Goal: Navigation & Orientation: Find specific page/section

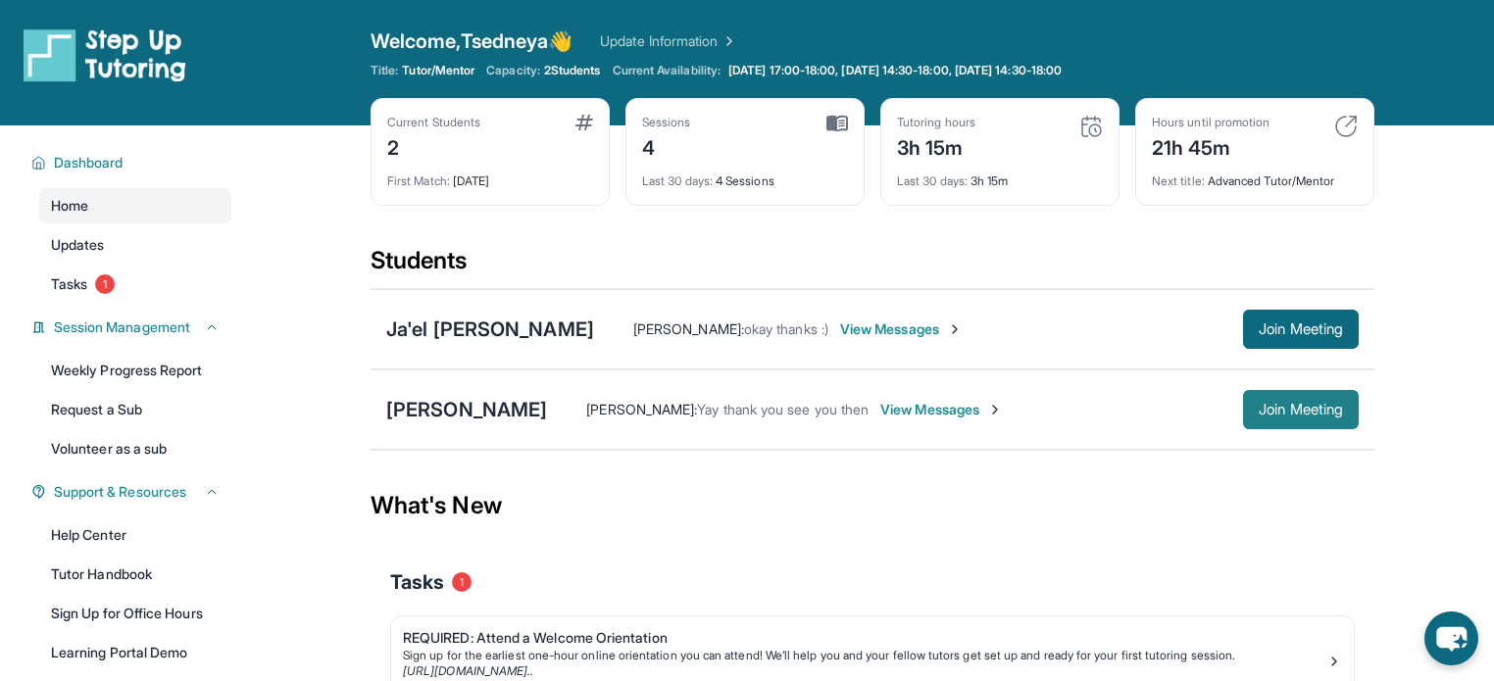
click at [1296, 399] on button "Join Meeting" at bounding box center [1301, 409] width 116 height 39
click at [454, 410] on div "[PERSON_NAME]" at bounding box center [466, 409] width 161 height 27
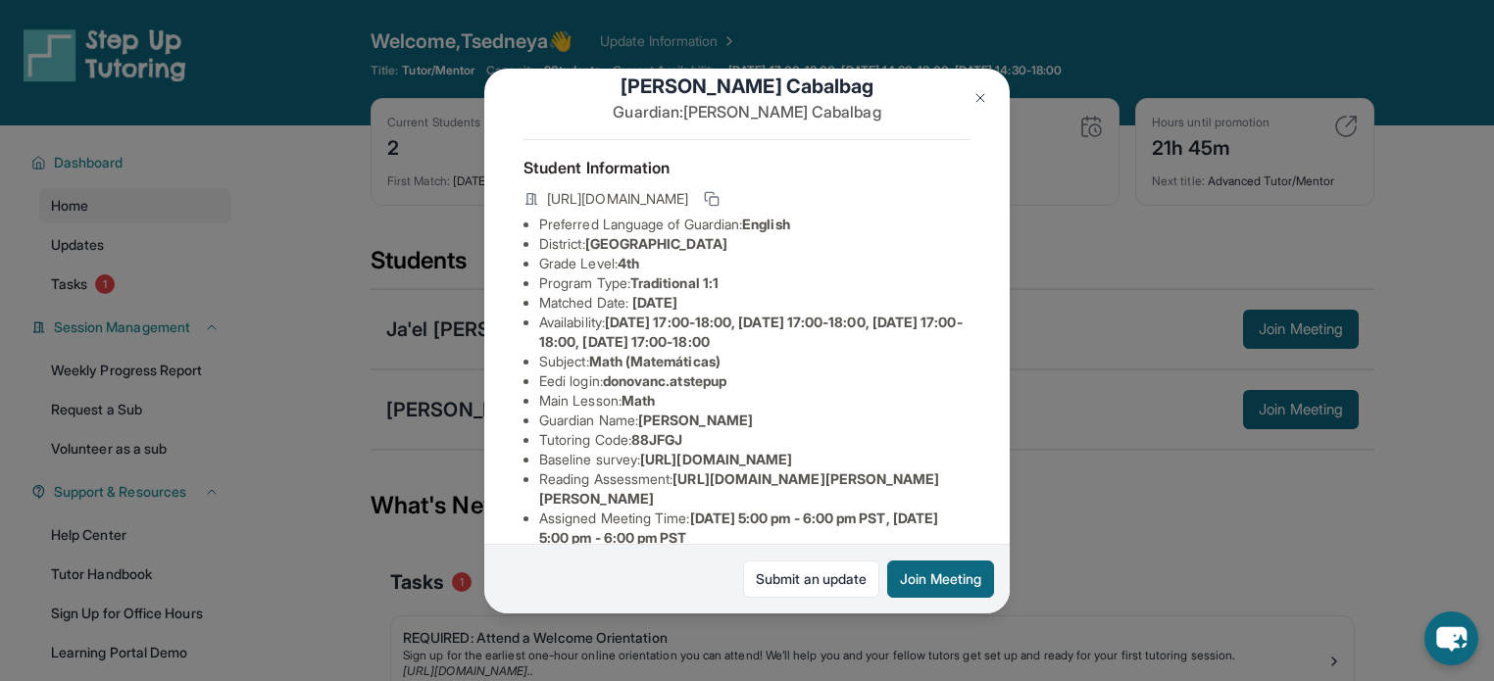
scroll to position [37, 0]
click at [977, 98] on img at bounding box center [980, 98] width 16 height 16
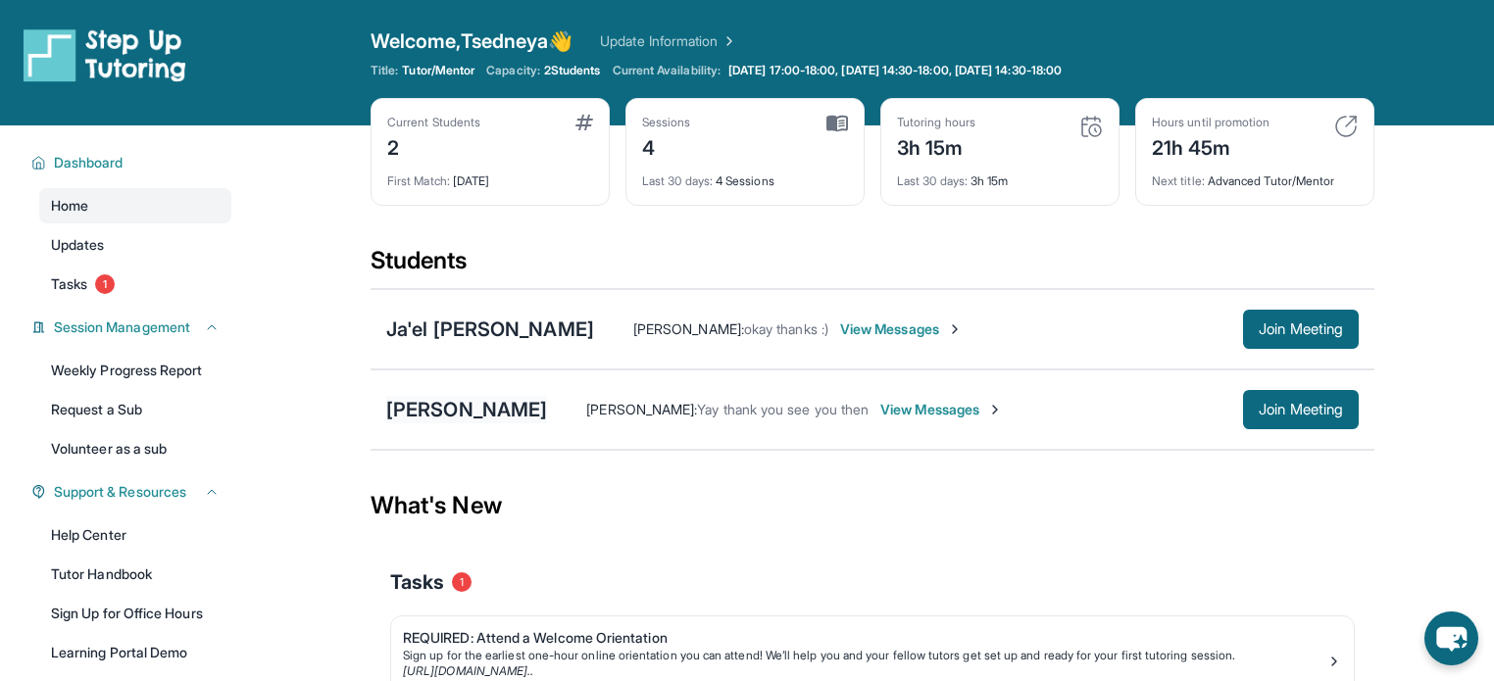
click at [466, 403] on div "[PERSON_NAME]" at bounding box center [466, 409] width 161 height 27
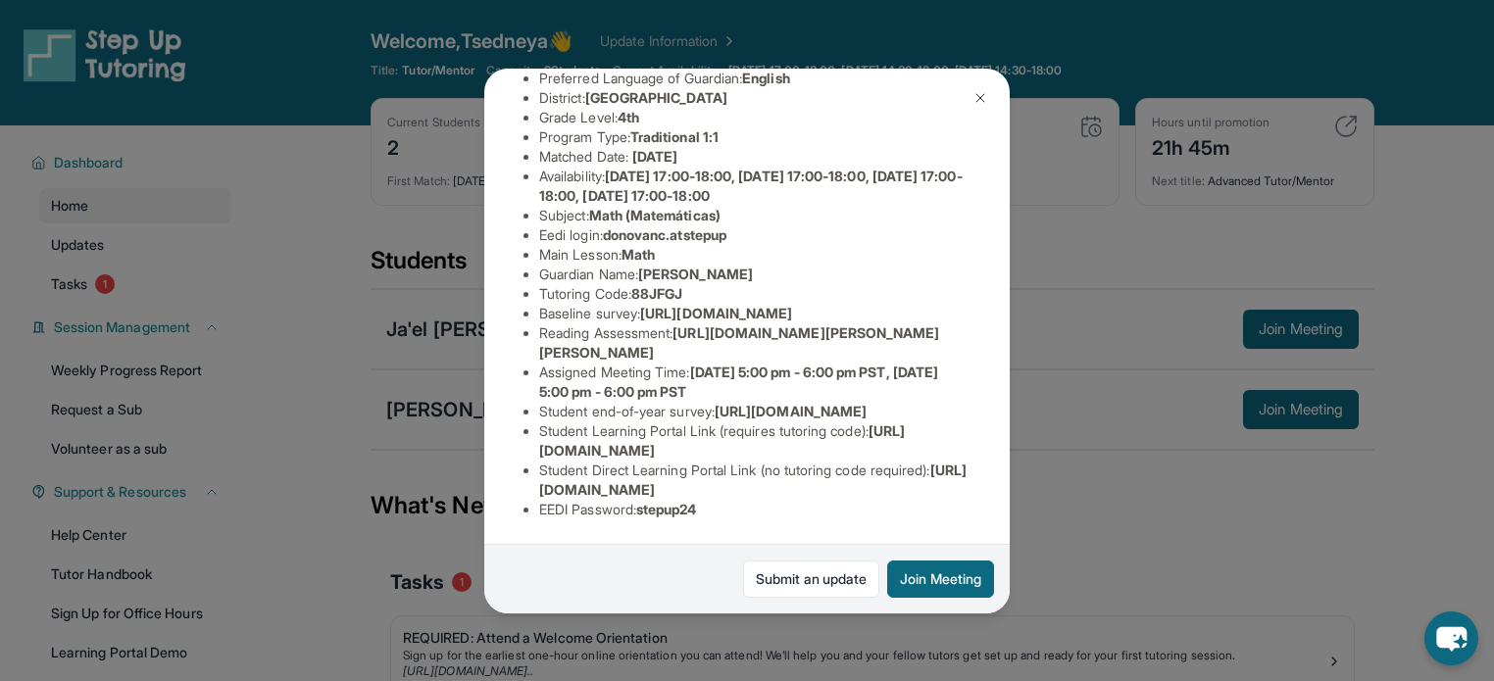
scroll to position [368, 0]
click at [612, 438] on span "[URL][DOMAIN_NAME]" at bounding box center [722, 440] width 366 height 36
copy li "Student Learning Portal Link (requires tutoring code) : [URL][DOMAIN_NAME]"
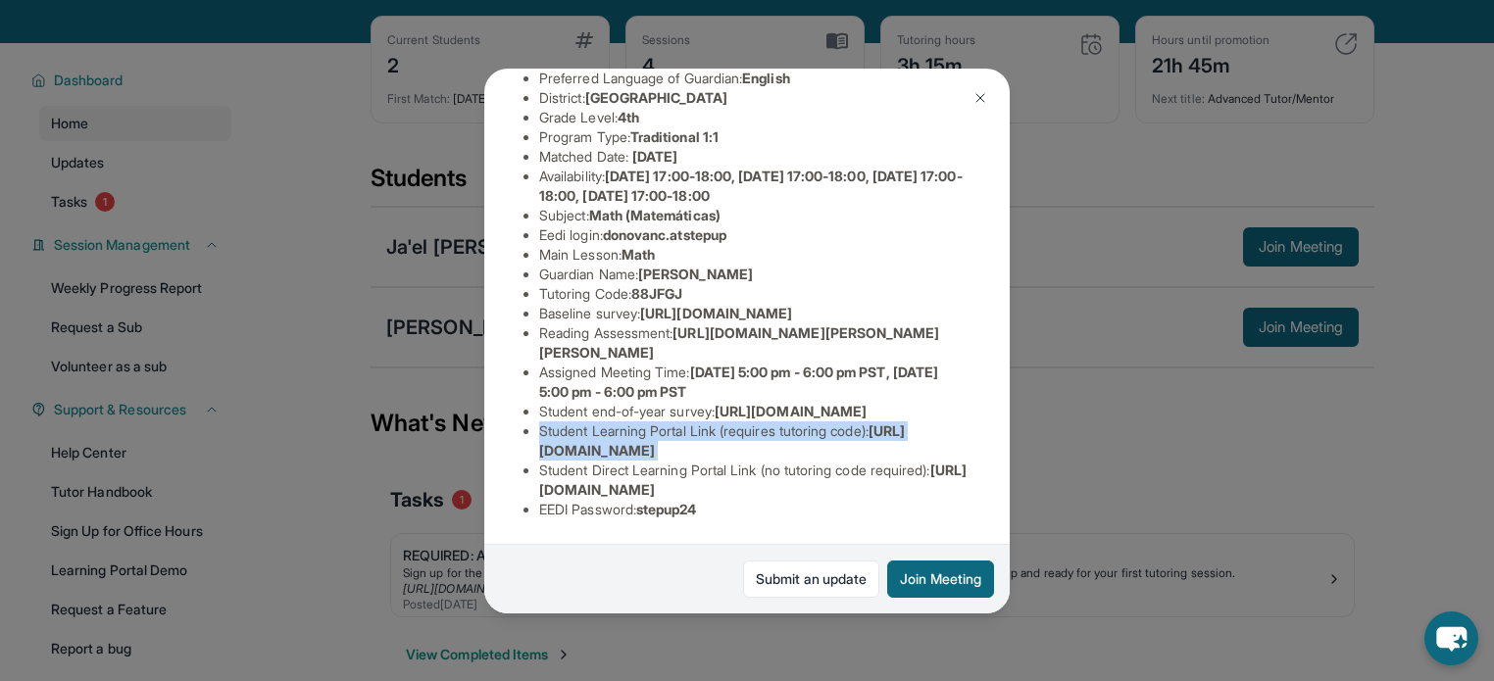
click at [673, 421] on li "Student Learning Portal Link (requires tutoring code) : https://student-portal.…" at bounding box center [754, 440] width 431 height 39
click at [983, 99] on img at bounding box center [980, 98] width 16 height 16
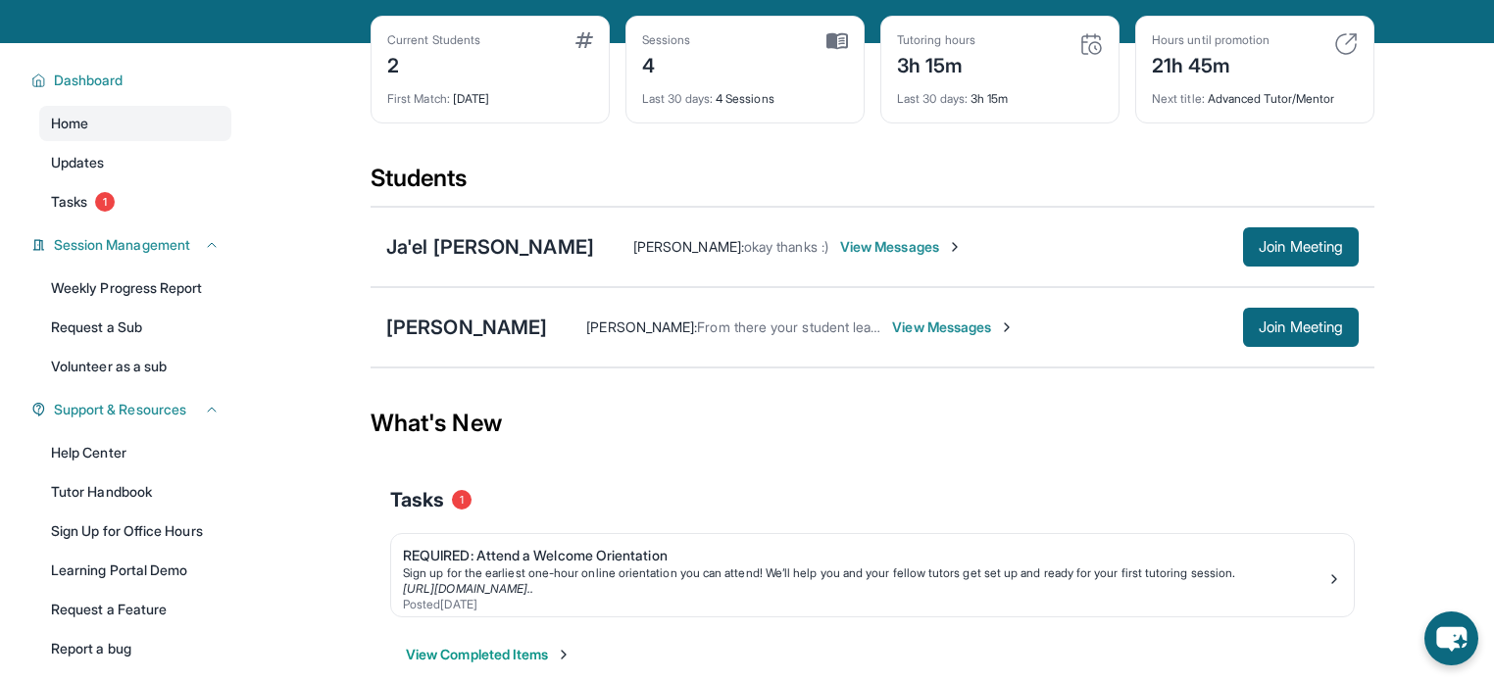
click at [962, 327] on span "View Messages" at bounding box center [953, 328] width 122 height 20
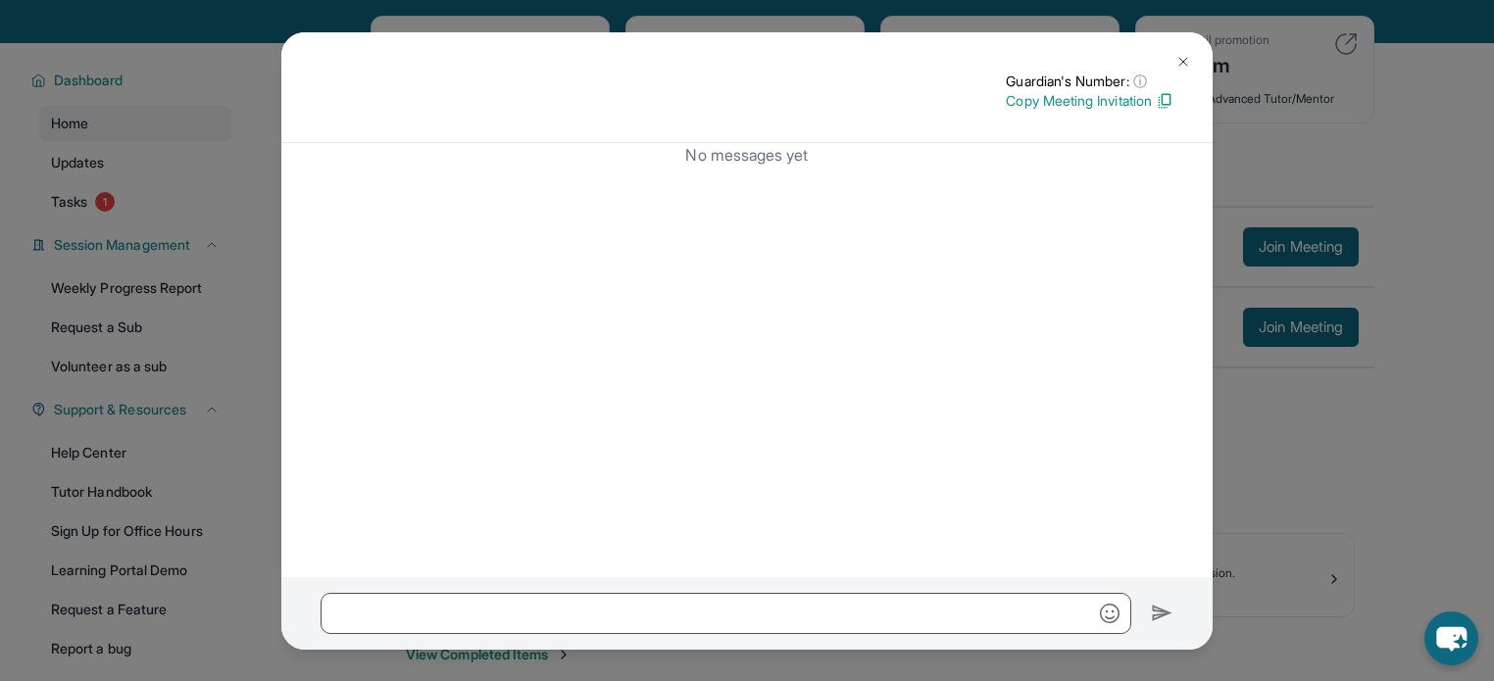
click at [1188, 54] on img at bounding box center [1183, 62] width 16 height 16
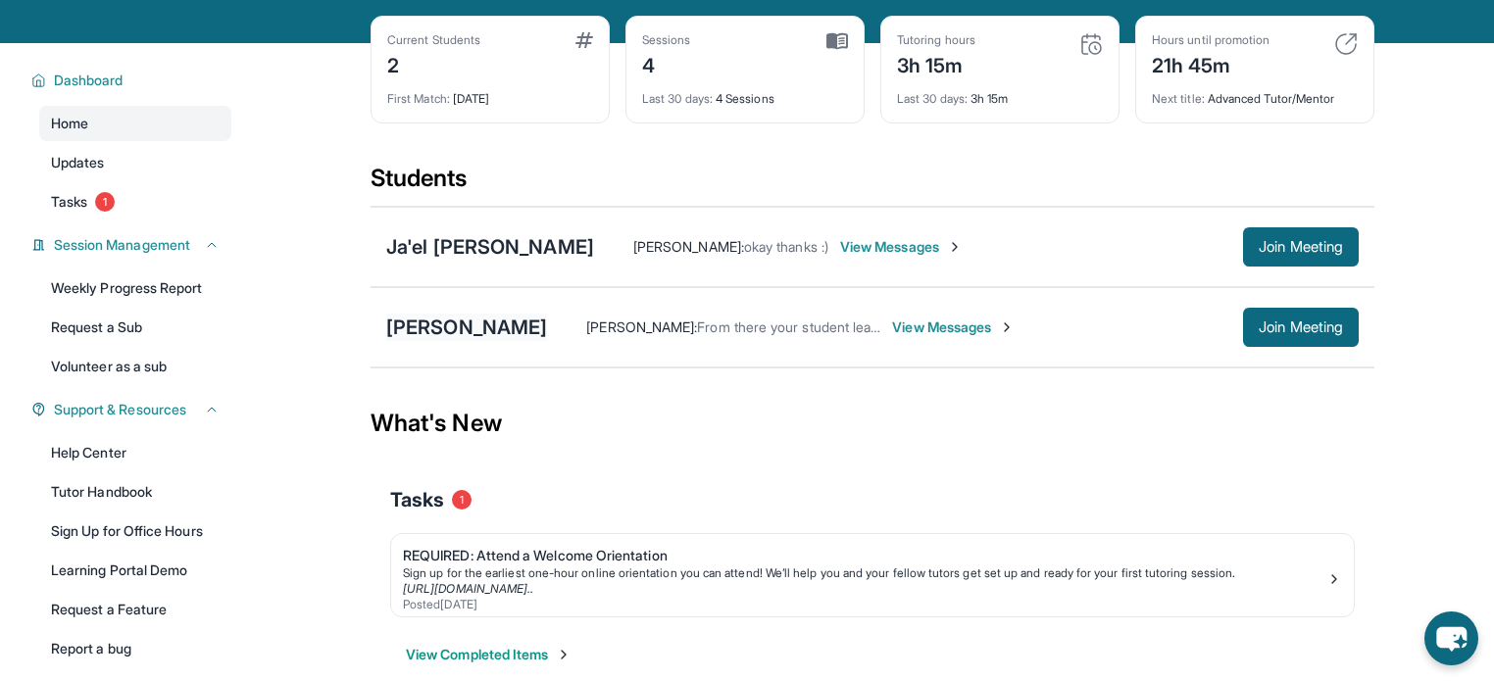
click at [443, 314] on div "[PERSON_NAME]" at bounding box center [466, 327] width 161 height 27
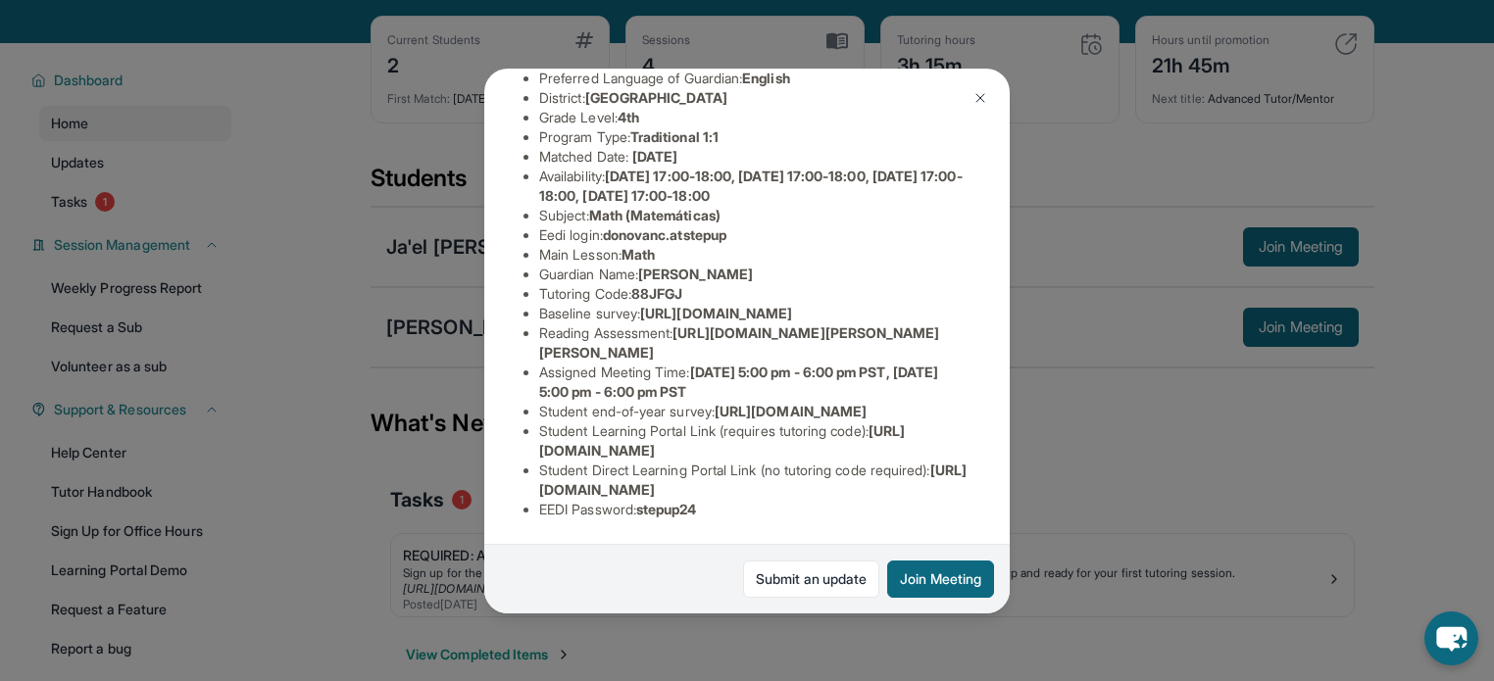
scroll to position [290, 0]
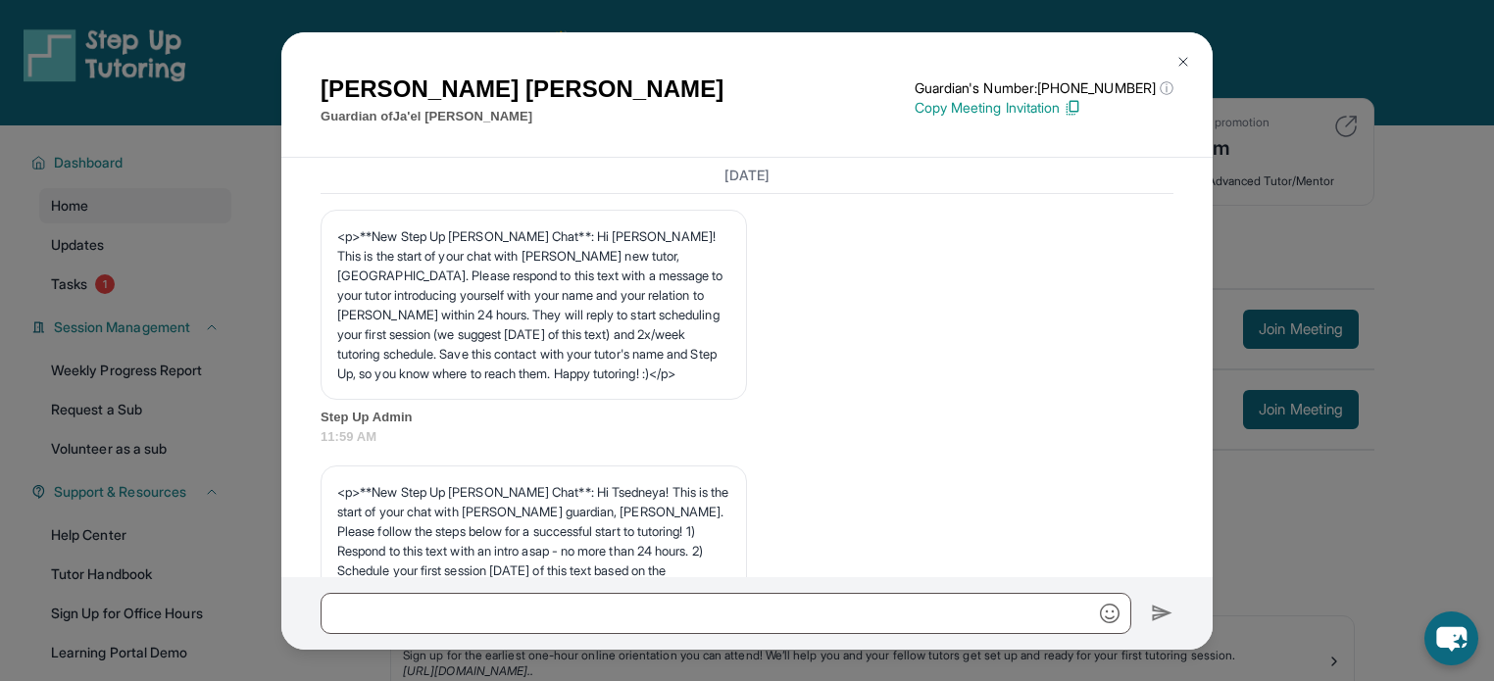
scroll to position [10130, 0]
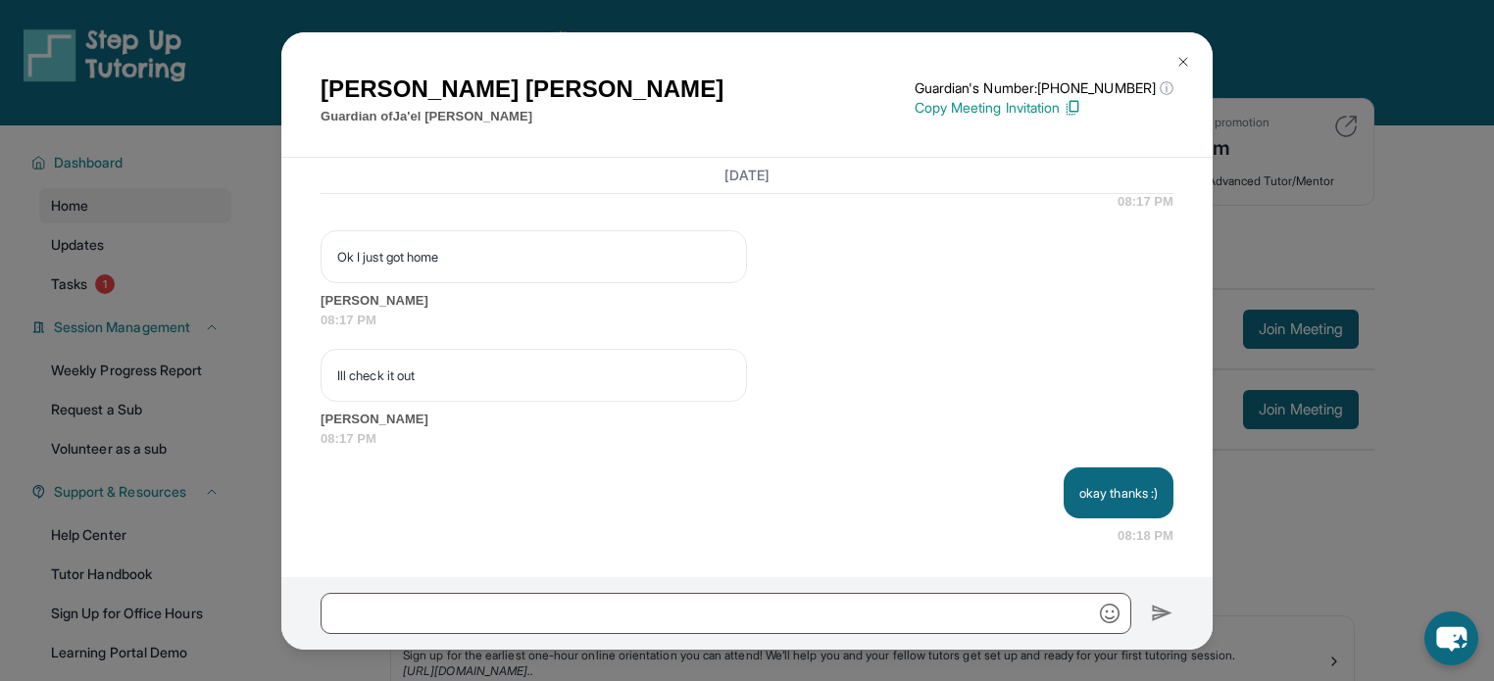
click at [1197, 71] on button at bounding box center [1182, 61] width 39 height 39
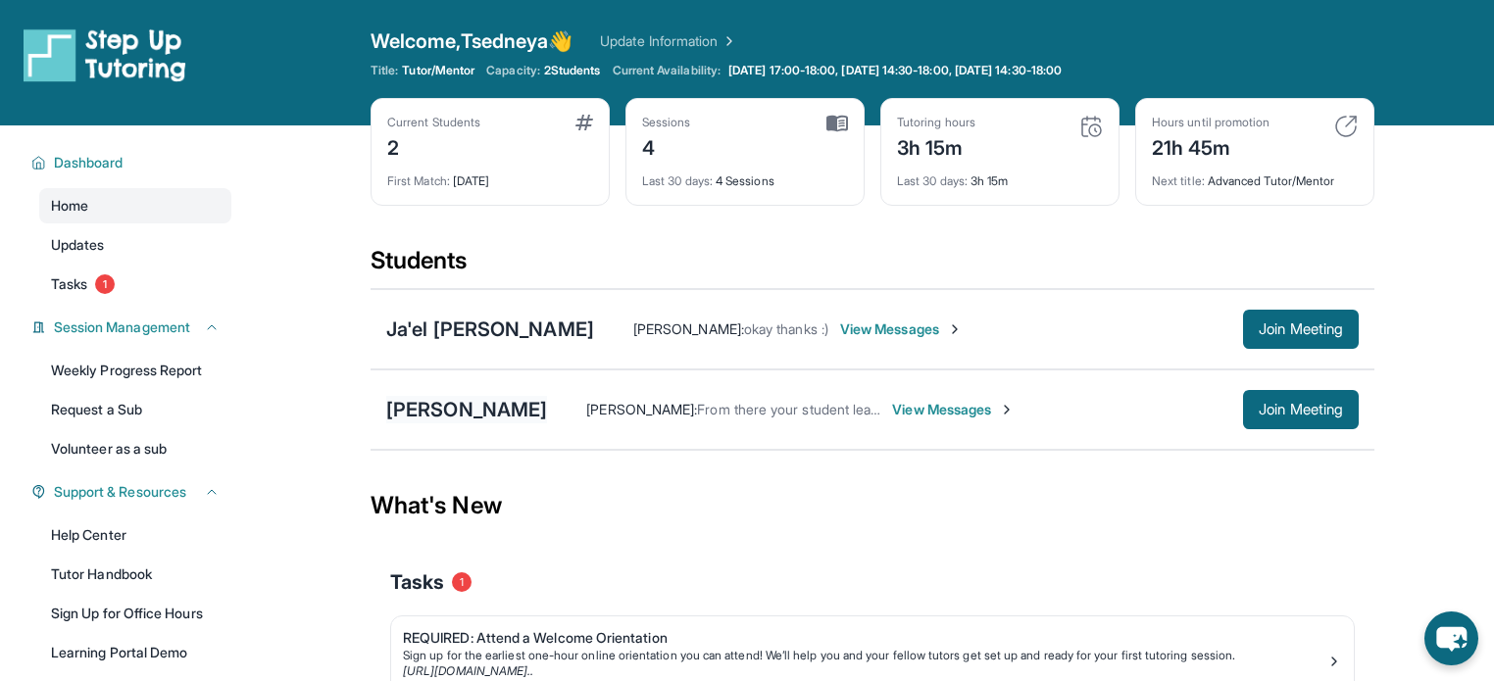
click at [493, 410] on div "[PERSON_NAME]" at bounding box center [466, 409] width 161 height 27
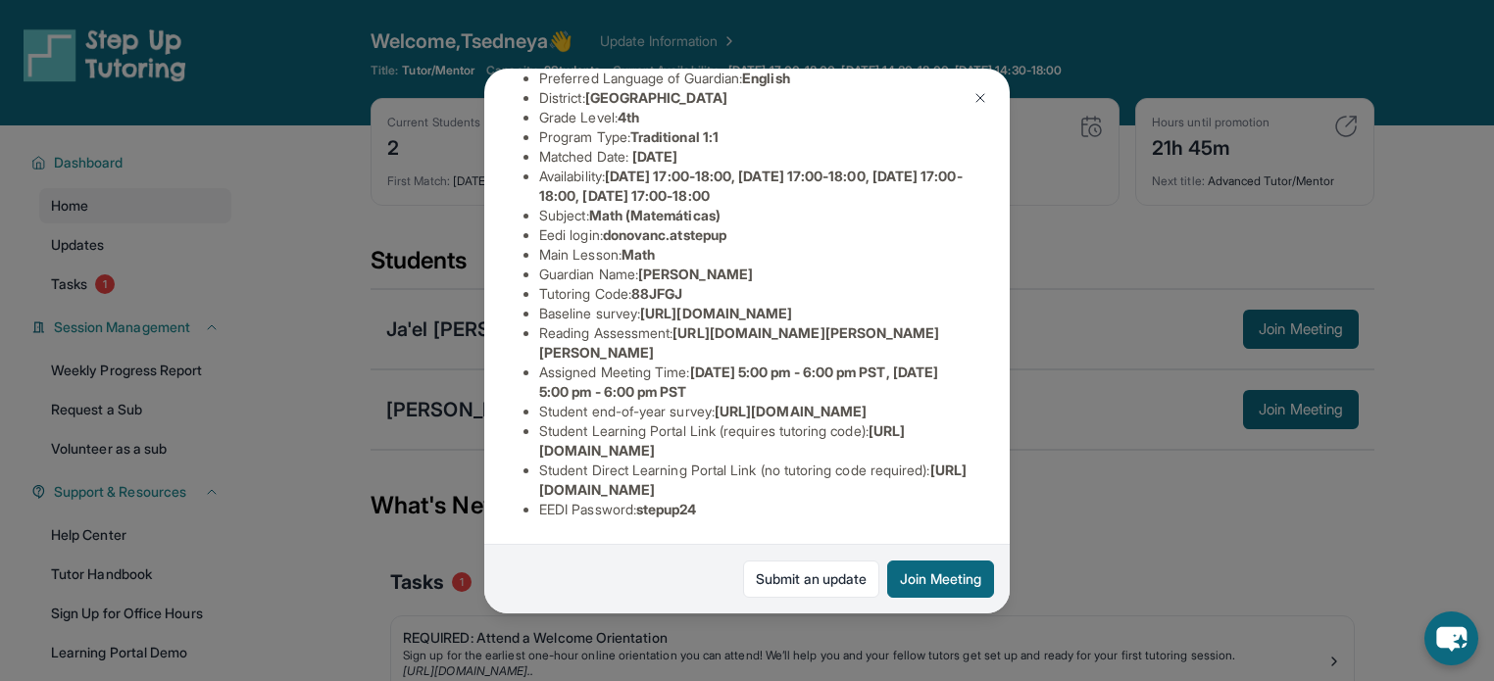
scroll to position [368, 0]
click at [717, 433] on span "[URL][DOMAIN_NAME]" at bounding box center [722, 440] width 366 height 36
copy li "Student Learning Portal Link (requires tutoring code) : [URL][DOMAIN_NAME]"
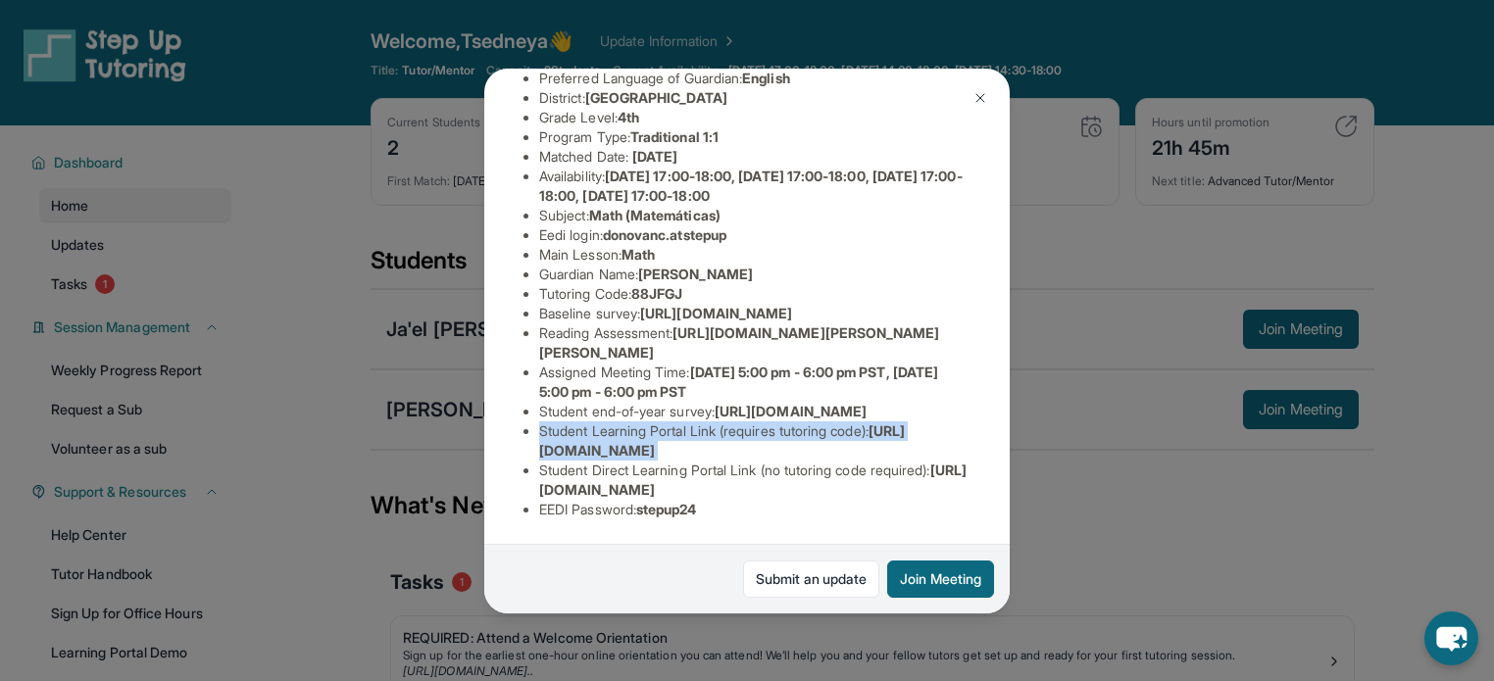
click at [695, 426] on li "Student Learning Portal Link (requires tutoring code) : [URL][DOMAIN_NAME]" at bounding box center [754, 440] width 431 height 39
click at [623, 476] on span "[URL][DOMAIN_NAME]" at bounding box center [752, 480] width 427 height 36
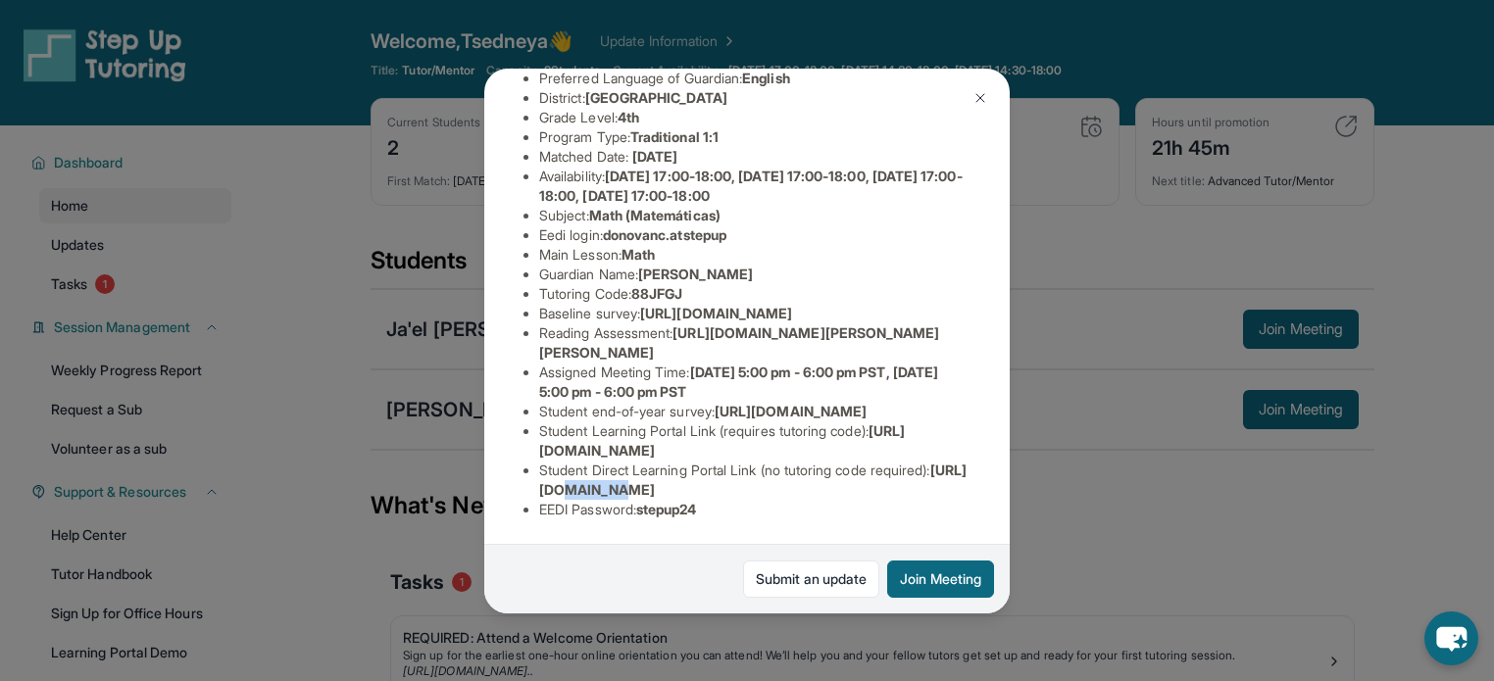
click at [623, 476] on span "[URL][DOMAIN_NAME]" at bounding box center [752, 480] width 427 height 36
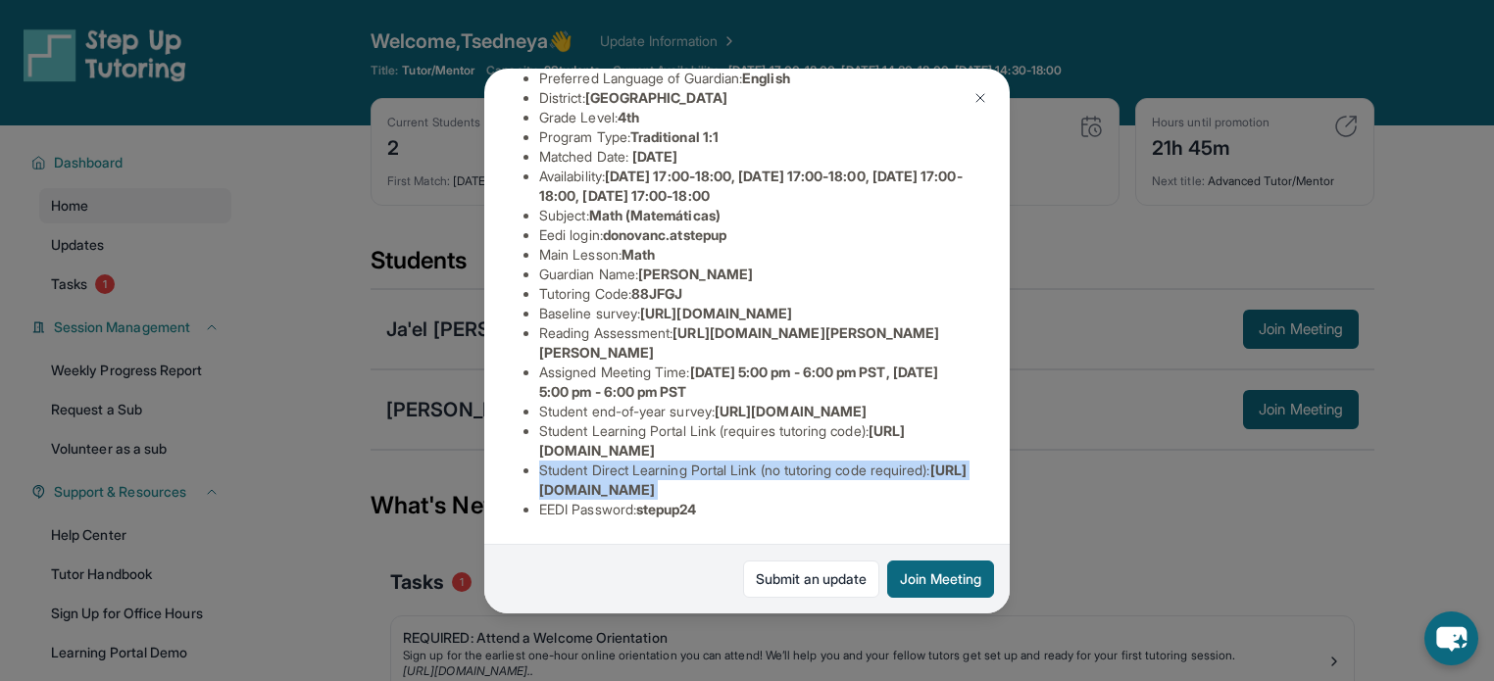
click at [623, 476] on span "[URL][DOMAIN_NAME]" at bounding box center [752, 480] width 427 height 36
copy li "Student Direct Learning Portal Link (no tutoring code required) : https://stude…"
drag, startPoint x: 535, startPoint y: 280, endPoint x: 792, endPoint y: 292, distance: 257.0
click at [792, 292] on ul "Preferred Language of Guardian: English District: [GEOGRAPHIC_DATA] Grade Level…" at bounding box center [746, 294] width 447 height 451
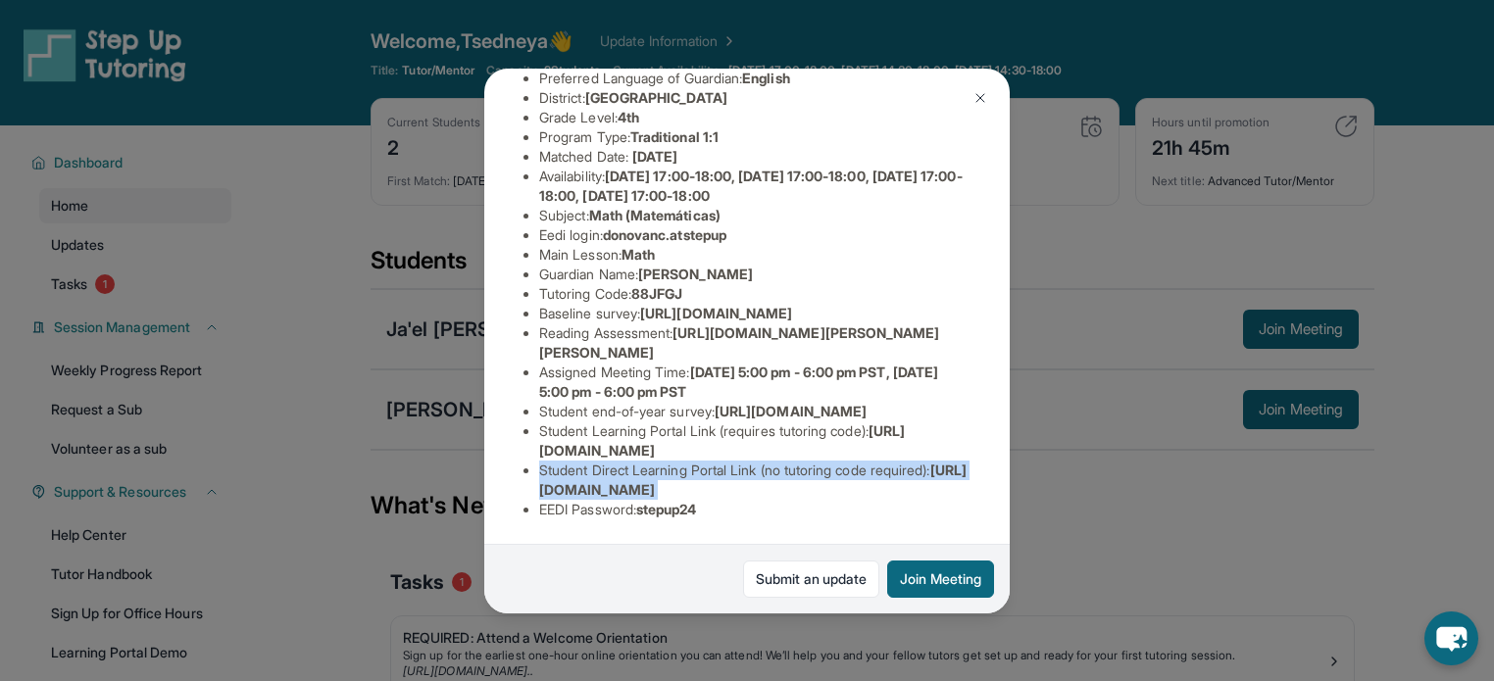
copy span "[URL][DOMAIN_NAME]"
click at [982, 94] on img at bounding box center [980, 98] width 16 height 16
